Goal: Task Accomplishment & Management: Use online tool/utility

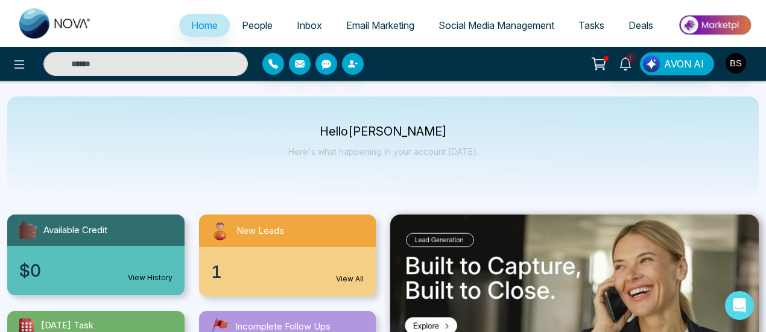
select select "*"
click at [508, 16] on link "Social Media Management" at bounding box center [496, 25] width 140 height 23
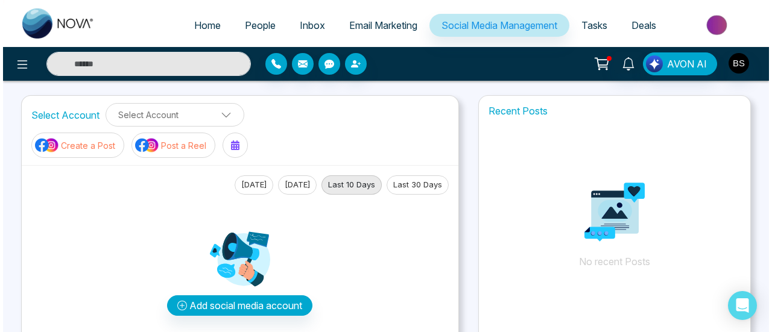
scroll to position [121, 0]
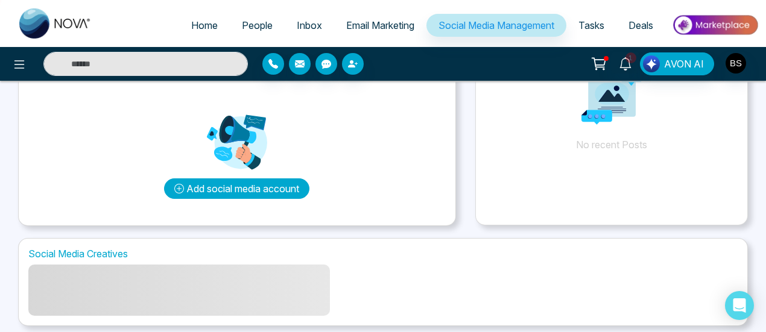
click at [279, 183] on button "Add social media account" at bounding box center [236, 189] width 145 height 21
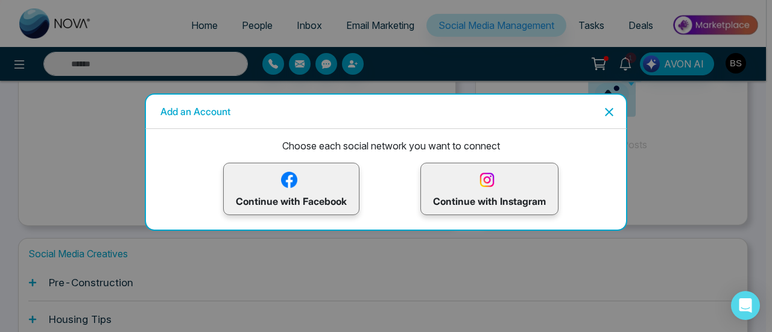
click at [327, 191] on p "Continue with Facebook" at bounding box center [291, 188] width 111 height 39
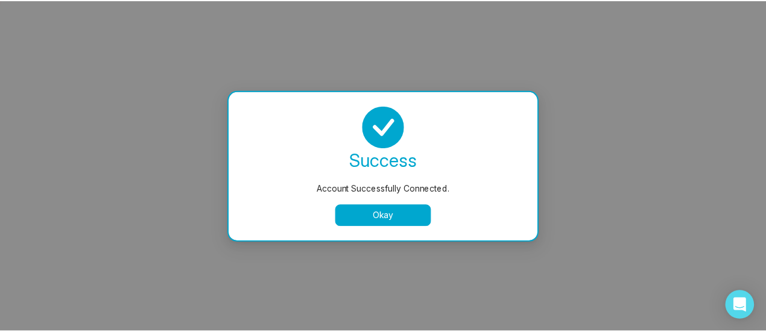
scroll to position [0, 0]
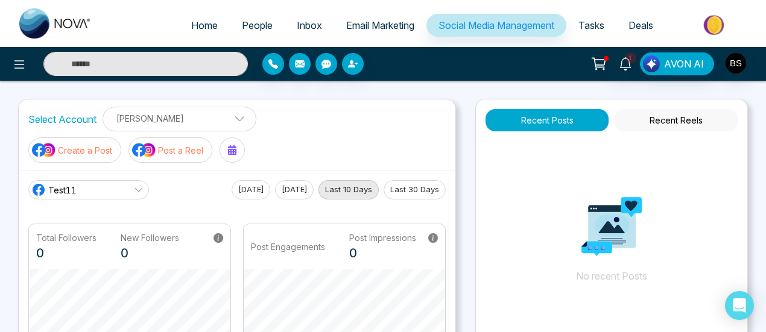
click at [92, 154] on p "Create a Post" at bounding box center [85, 150] width 54 height 13
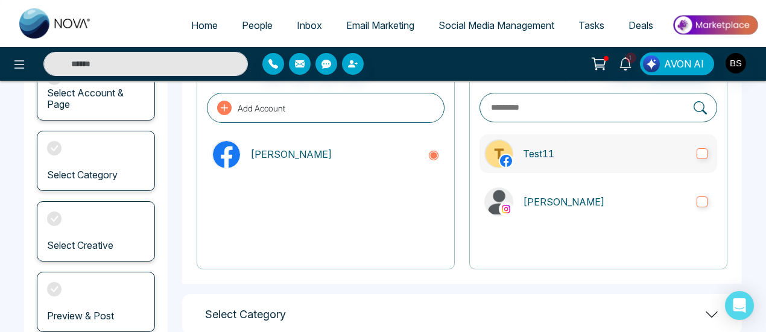
scroll to position [121, 0]
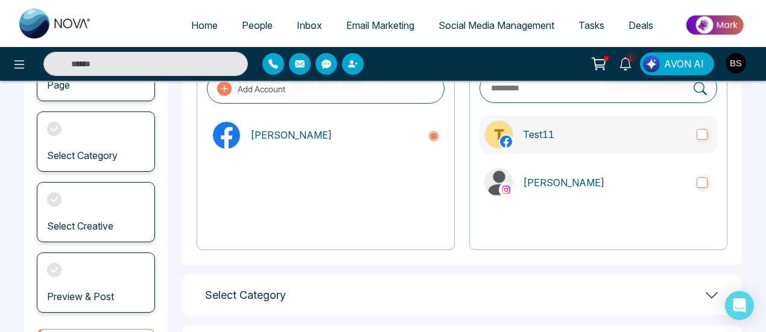
drag, startPoint x: 682, startPoint y: 130, endPoint x: 684, endPoint y: 143, distance: 13.4
click at [683, 130] on p "Test11" at bounding box center [605, 134] width 164 height 14
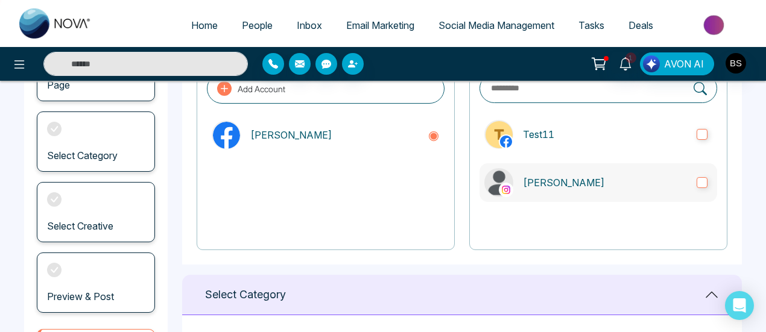
click at [689, 179] on label "[PERSON_NAME]" at bounding box center [598, 182] width 238 height 39
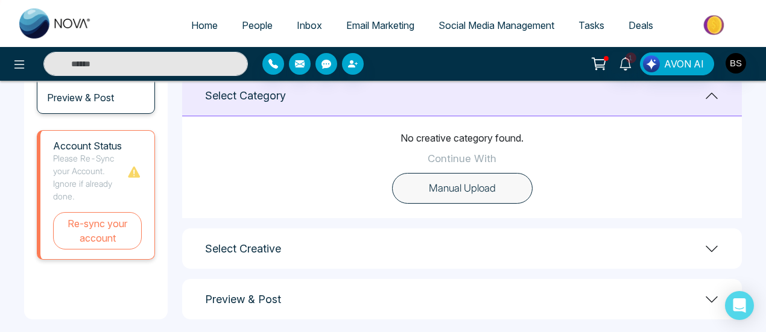
scroll to position [331, 0]
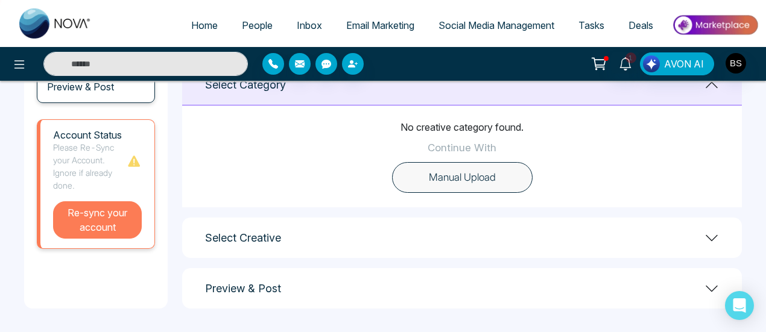
click at [125, 220] on button "Re-sync your account" at bounding box center [97, 219] width 89 height 37
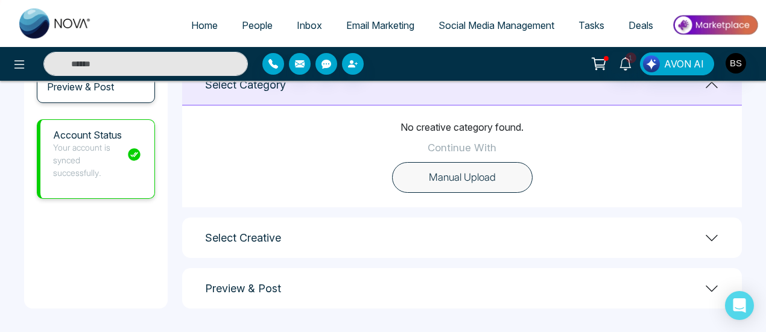
click at [498, 173] on button "Manual Upload" at bounding box center [462, 177] width 141 height 31
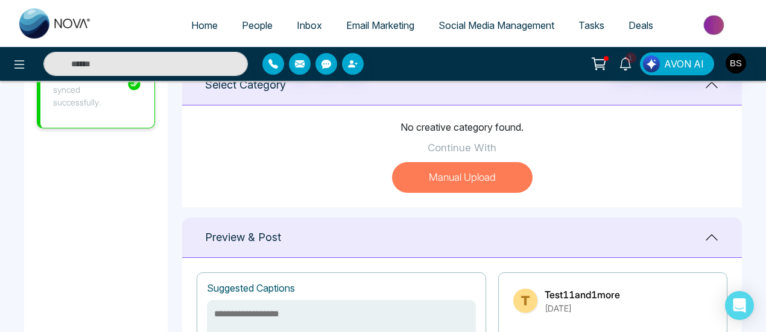
scroll to position [280, 0]
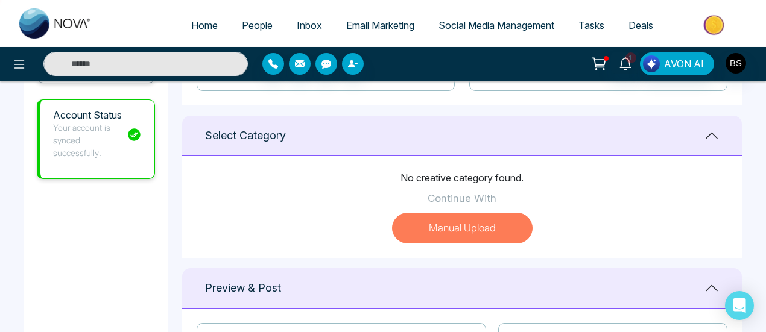
click at [491, 233] on button "Manual Upload" at bounding box center [462, 228] width 141 height 31
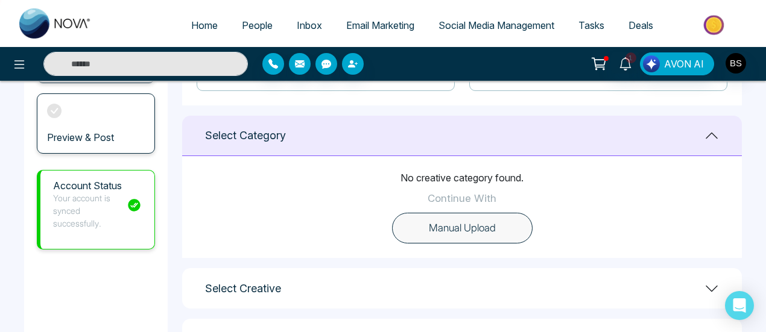
click at [491, 233] on button "Manual Upload" at bounding box center [462, 228] width 141 height 31
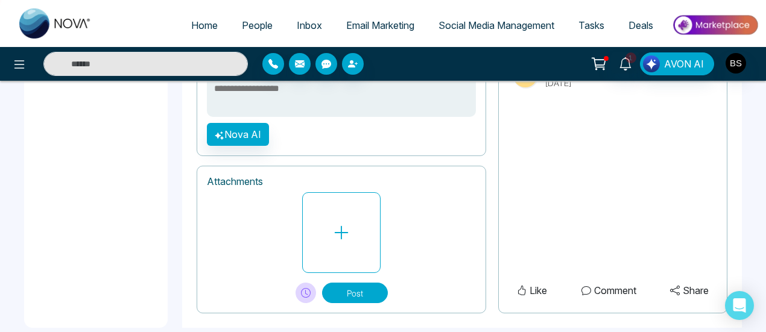
scroll to position [574, 0]
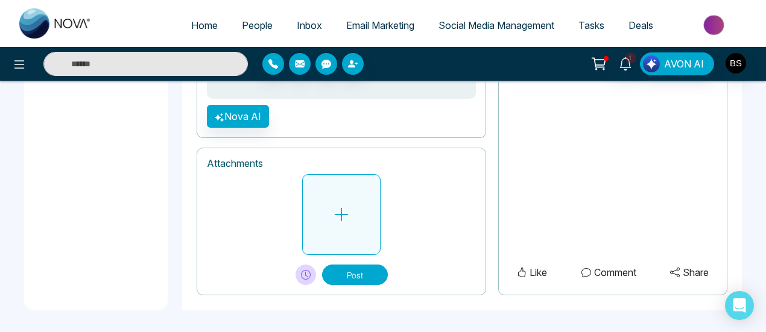
click at [327, 226] on button at bounding box center [341, 214] width 78 height 81
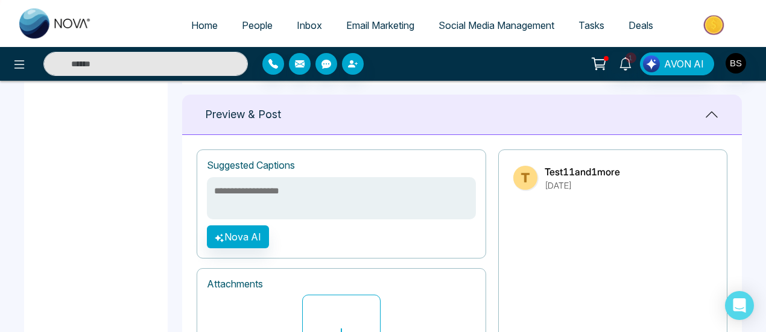
click at [282, 166] on h1 "Suggested Captions" at bounding box center [251, 165] width 88 height 11
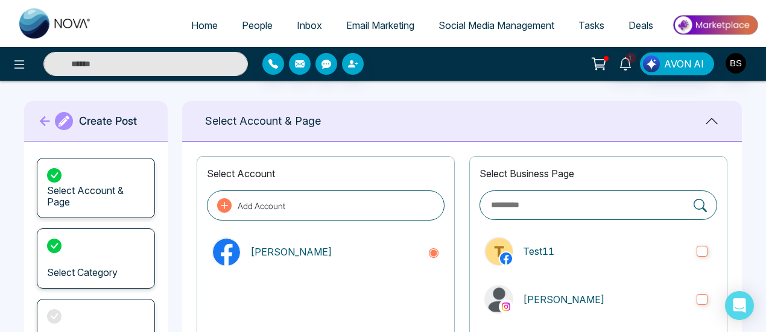
scroll to position [121, 0]
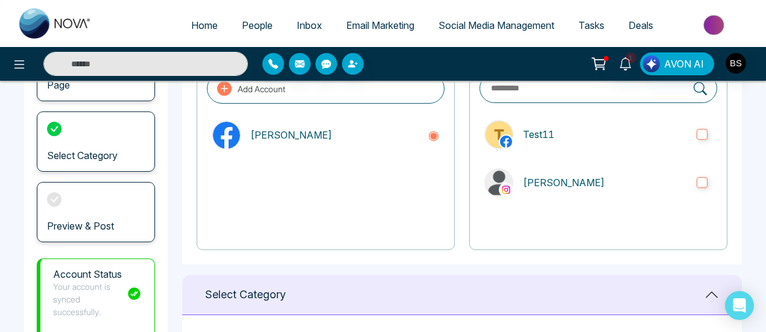
click at [71, 217] on div "Preview & Post" at bounding box center [96, 212] width 118 height 60
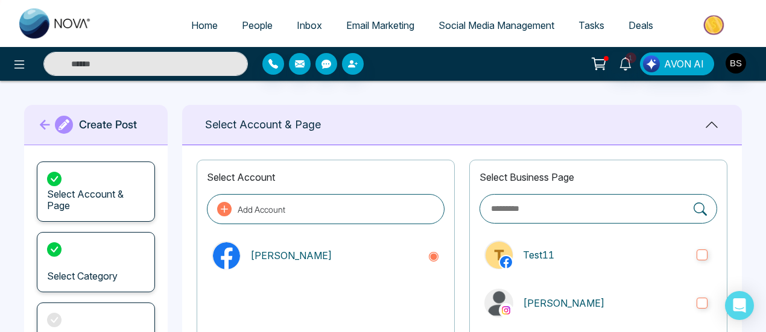
click at [43, 120] on icon at bounding box center [45, 125] width 18 height 24
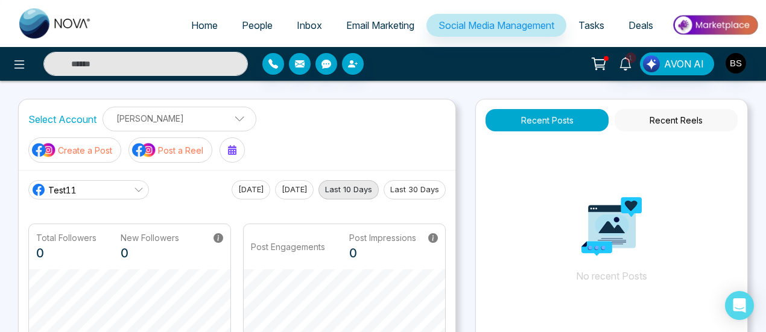
click at [191, 141] on button "Post a Reel" at bounding box center [170, 150] width 84 height 25
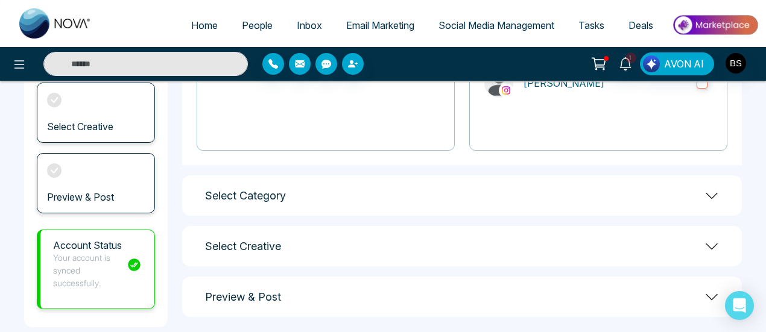
scroll to position [239, 0]
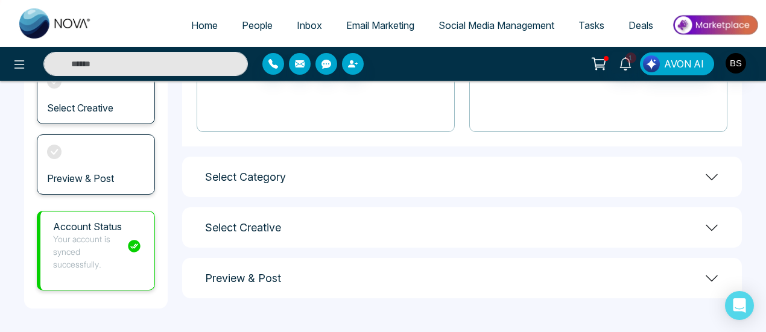
click at [282, 174] on h1 "Select Category" at bounding box center [245, 177] width 81 height 13
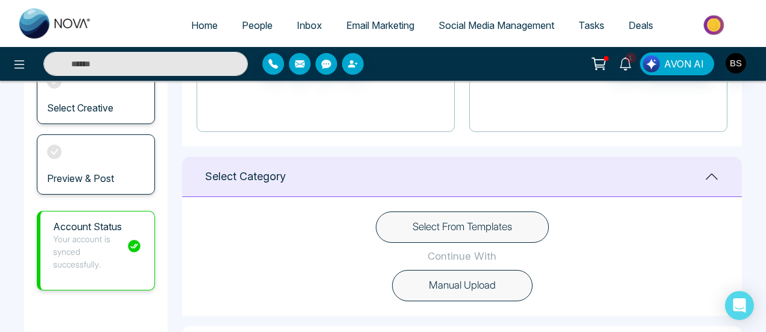
click at [495, 227] on button "Select From Templates" at bounding box center [462, 227] width 173 height 31
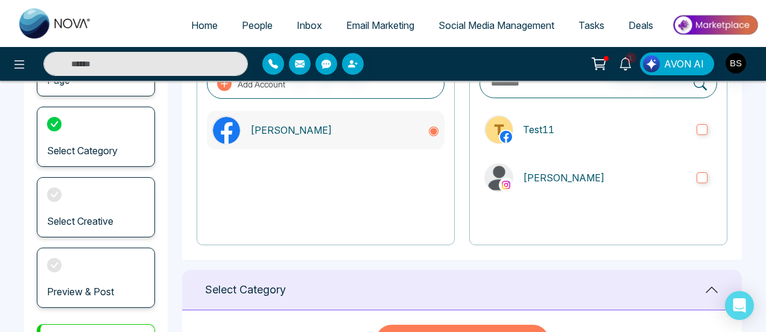
scroll to position [241, 0]
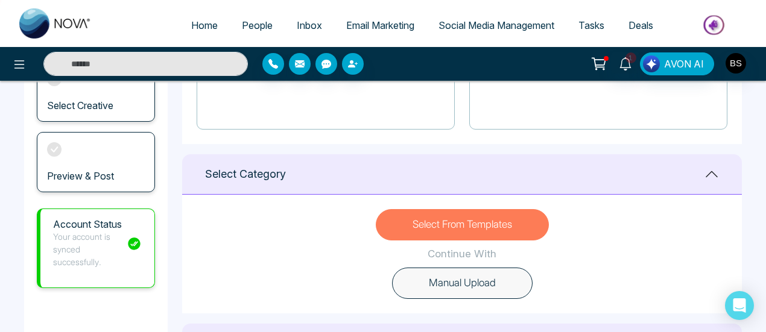
click at [484, 295] on button "Manual Upload" at bounding box center [462, 283] width 141 height 31
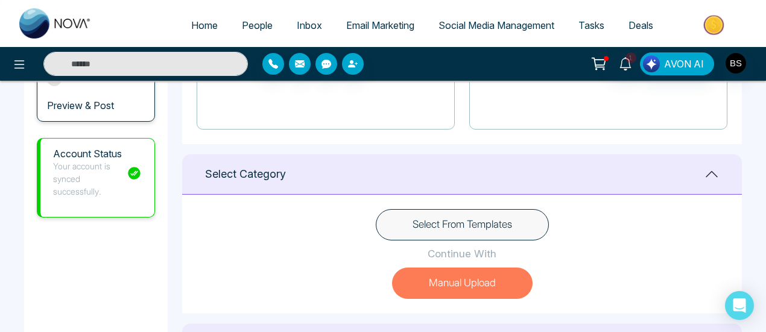
click at [484, 277] on button "Manual Upload" at bounding box center [462, 283] width 141 height 31
click at [482, 281] on button "Manual Upload" at bounding box center [462, 283] width 141 height 31
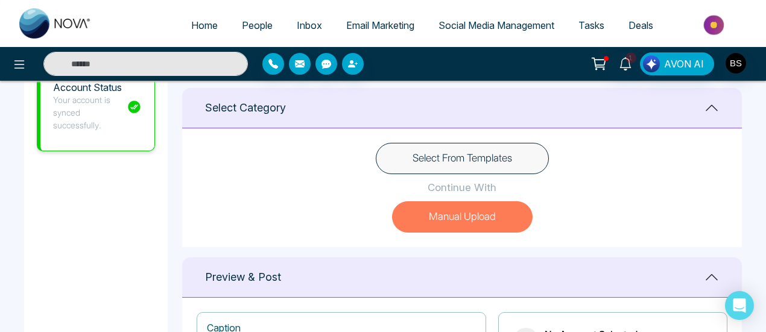
scroll to position [362, 0]
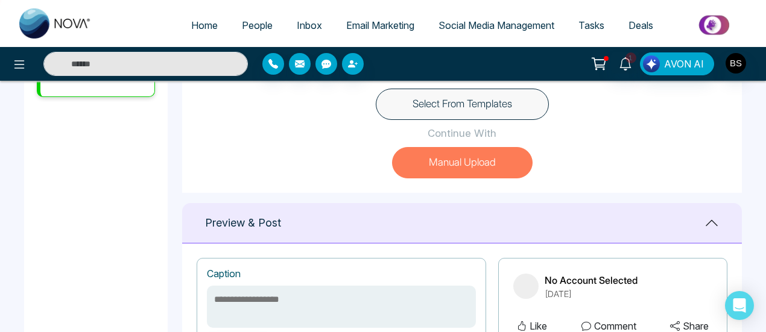
click at [467, 166] on button "Manual Upload" at bounding box center [462, 162] width 141 height 31
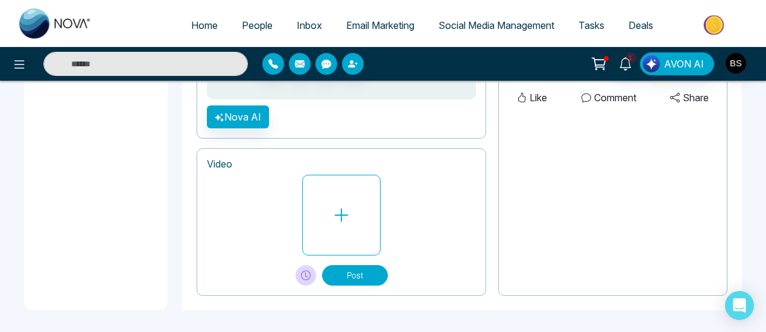
scroll to position [530, 0]
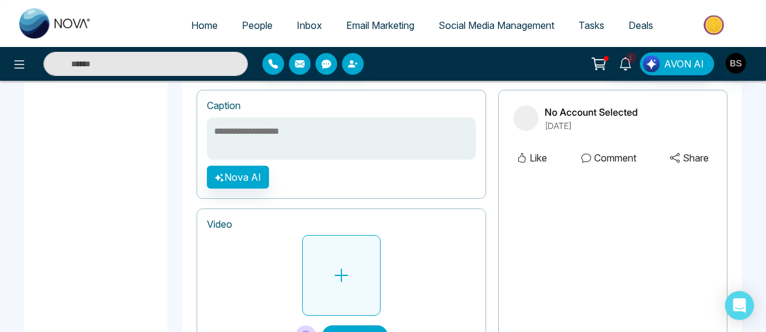
click at [333, 267] on icon at bounding box center [341, 276] width 18 height 18
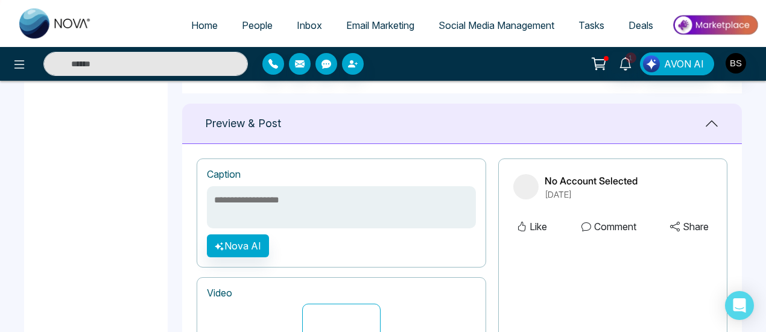
scroll to position [410, 0]
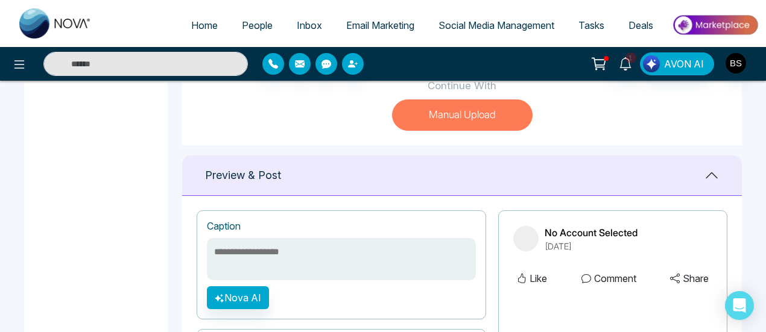
click at [324, 235] on div "**********" at bounding box center [341, 264] width 289 height 109
click at [492, 106] on button "Manual Upload" at bounding box center [462, 115] width 141 height 31
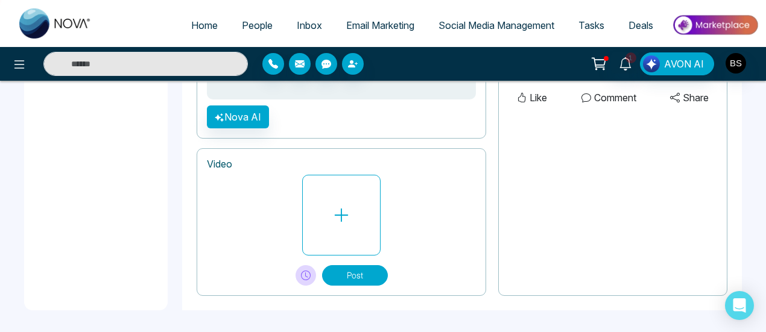
click at [302, 271] on icon at bounding box center [306, 276] width 10 height 10
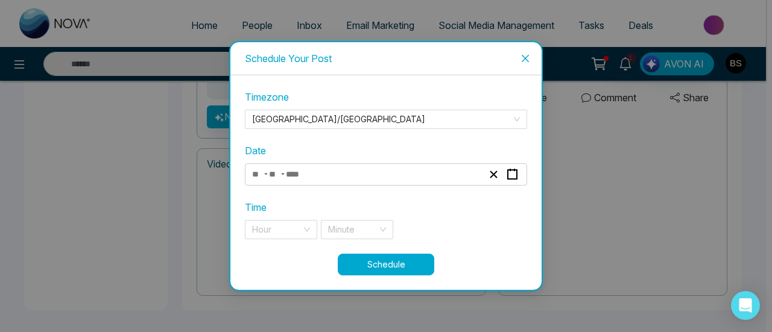
click at [526, 55] on icon "close" at bounding box center [525, 59] width 10 height 10
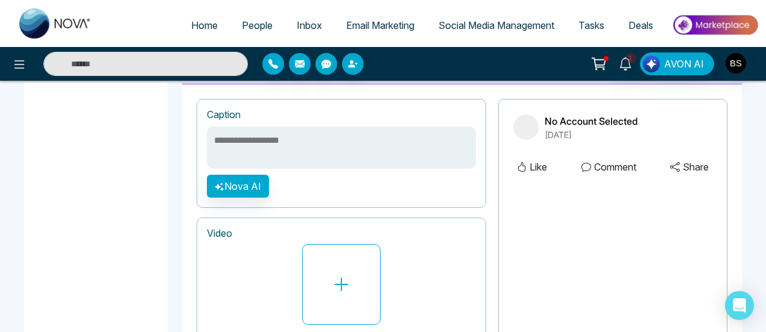
scroll to position [470, 0]
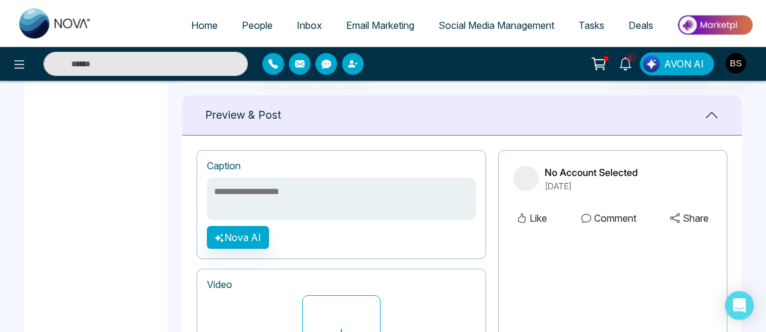
click at [380, 183] on textarea at bounding box center [341, 199] width 269 height 42
